Goal: Complete application form

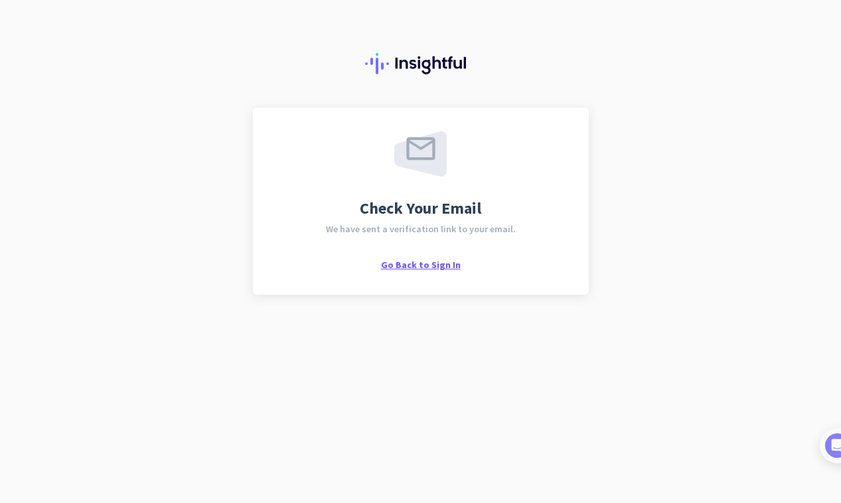
click at [415, 267] on span "Go Back to Sign In" at bounding box center [421, 265] width 80 height 12
click at [415, 266] on span "Go Back to Sign In" at bounding box center [421, 265] width 80 height 12
click at [408, 265] on span "Go Back to Sign In" at bounding box center [421, 265] width 80 height 12
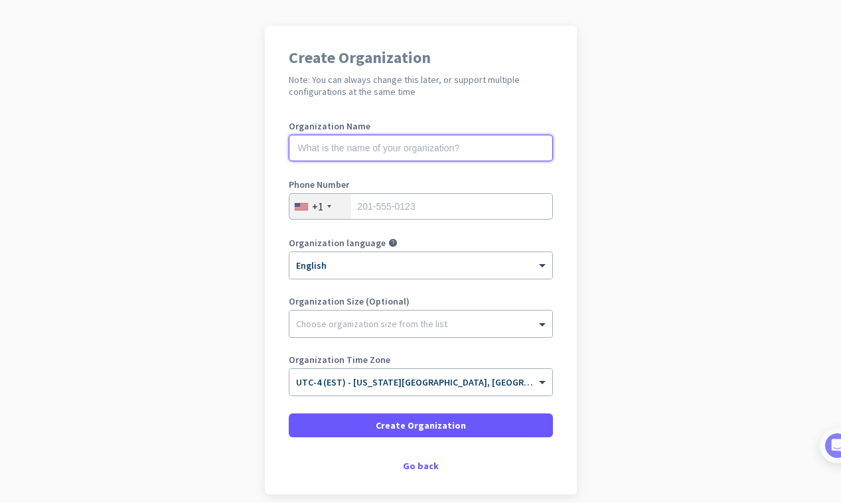
scroll to position [83, 0]
click at [546, 144] on input "text" at bounding box center [421, 146] width 264 height 27
click at [440, 147] on input "text" at bounding box center [421, 146] width 264 height 27
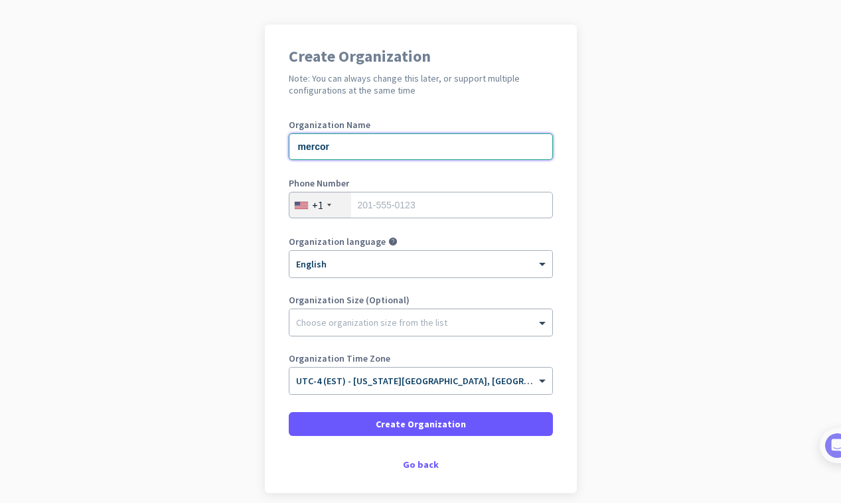
drag, startPoint x: 306, startPoint y: 150, endPoint x: 297, endPoint y: 152, distance: 8.9
click at [297, 152] on input "mercor" at bounding box center [421, 146] width 264 height 27
type input "Mercor"
type input "9192520985"
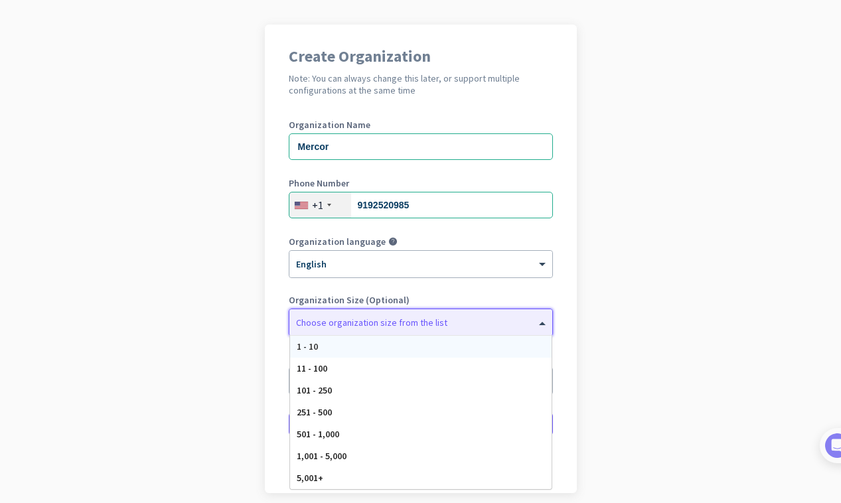
click at [545, 321] on span at bounding box center [544, 322] width 17 height 13
click at [590, 314] on app-onboarding-organization "Create Organization Note: You can always change this later, or support multiple…" at bounding box center [420, 292] width 841 height 535
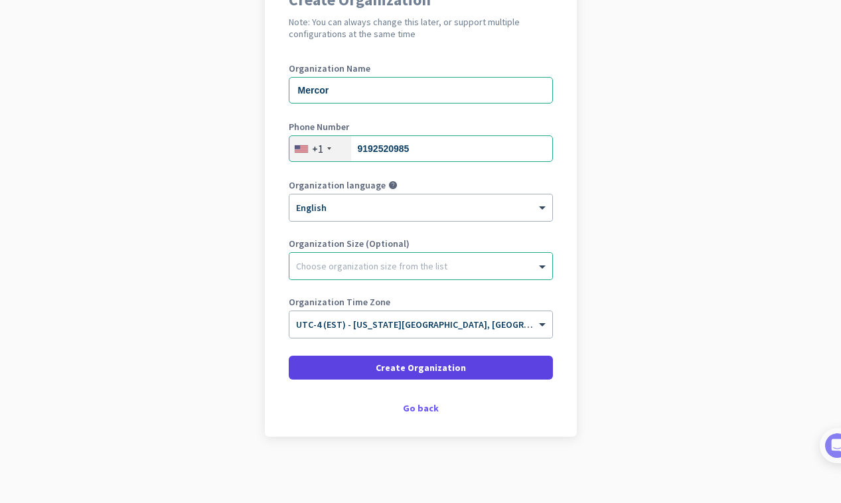
scroll to position [139, 0]
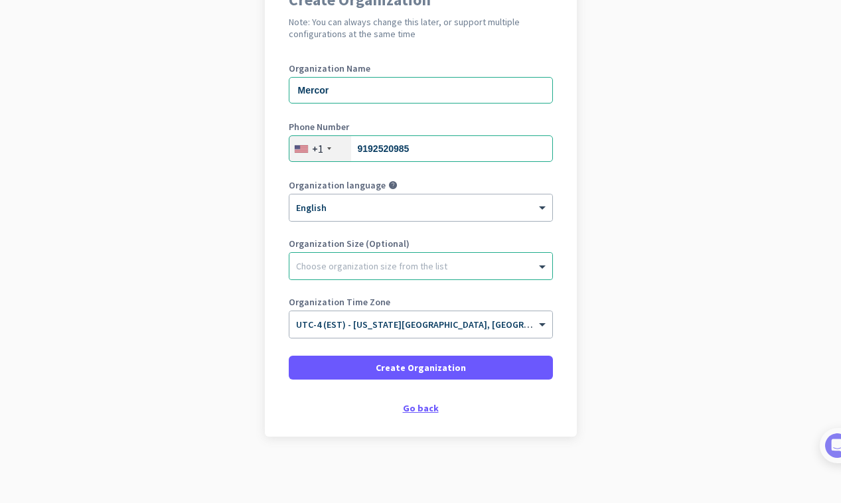
click at [424, 413] on div "Go back" at bounding box center [421, 408] width 264 height 9
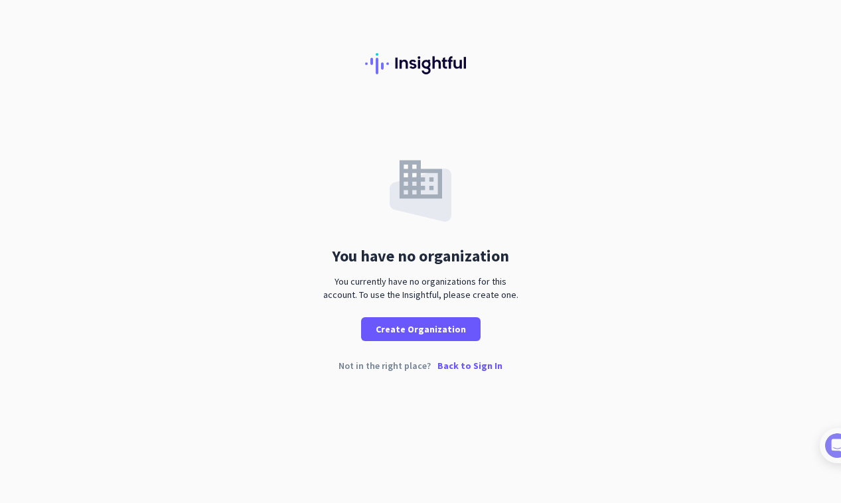
click at [461, 366] on p "Back to Sign In" at bounding box center [469, 365] width 65 height 9
